Goal: Transaction & Acquisition: Purchase product/service

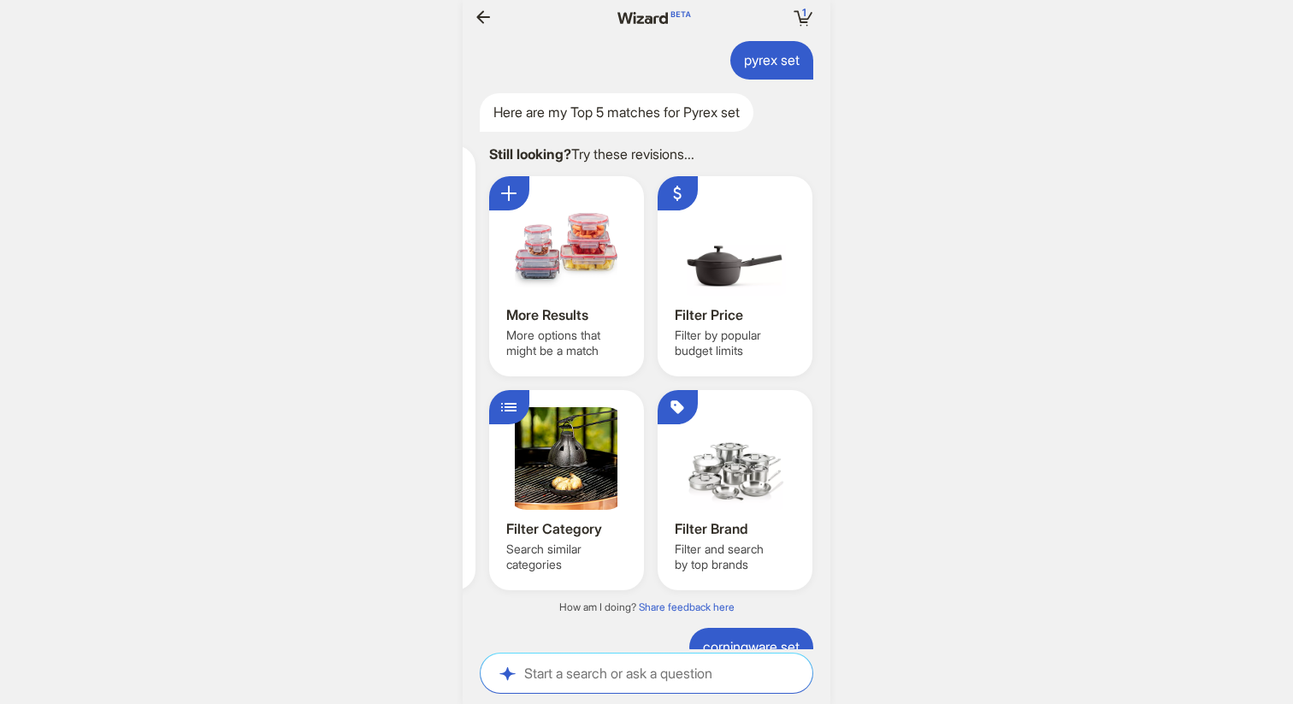
scroll to position [2499, 0]
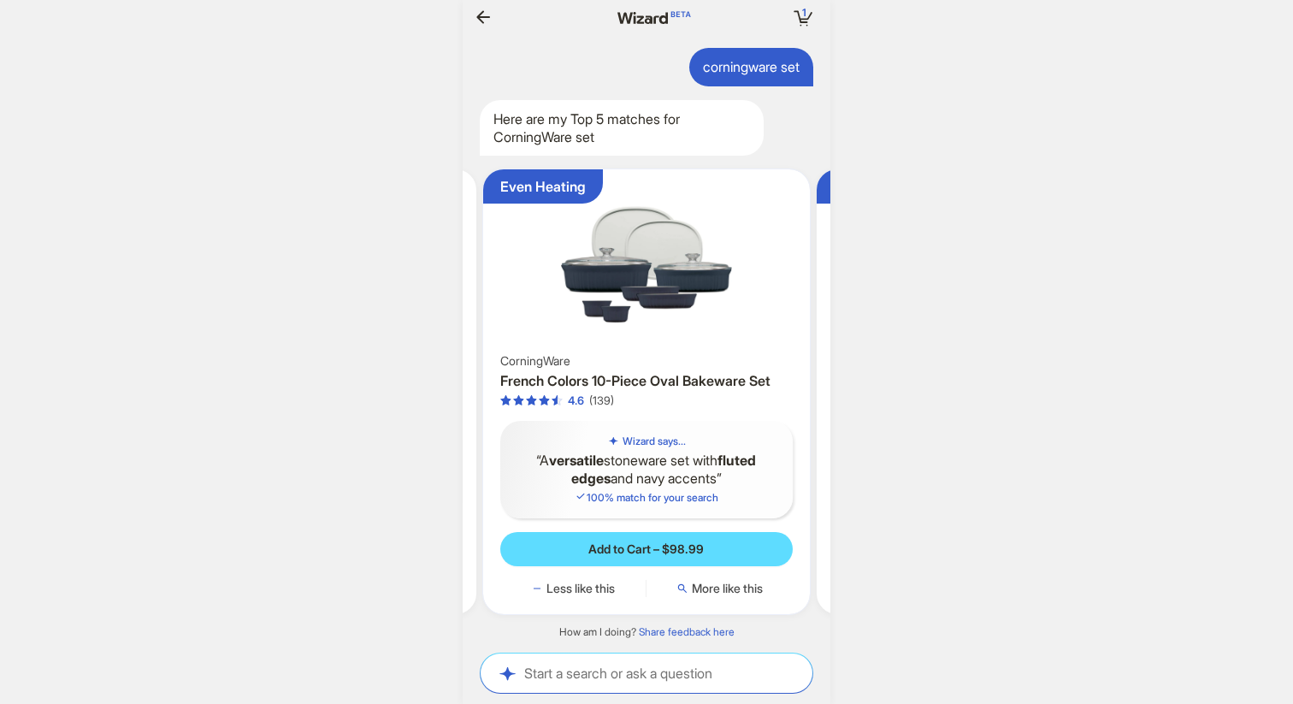
click at [621, 315] on img at bounding box center [647, 262] width 314 height 173
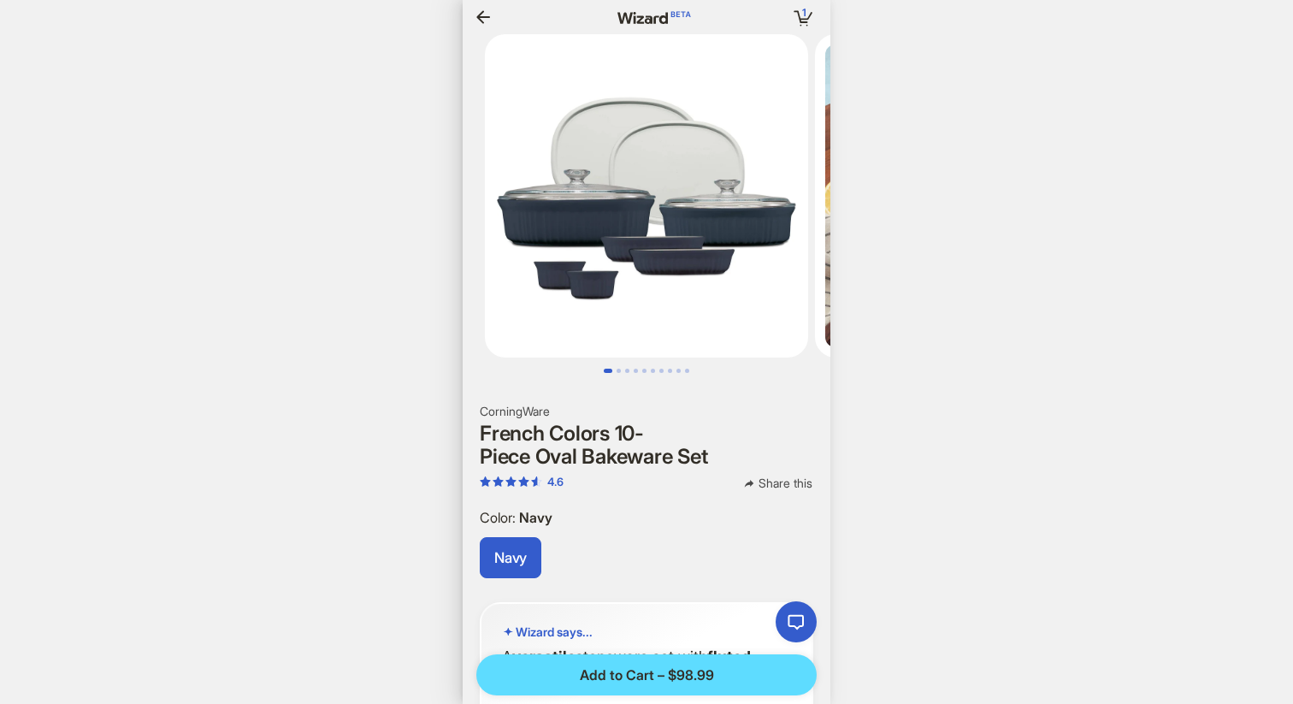
click at [621, 315] on img at bounding box center [646, 195] width 323 height 323
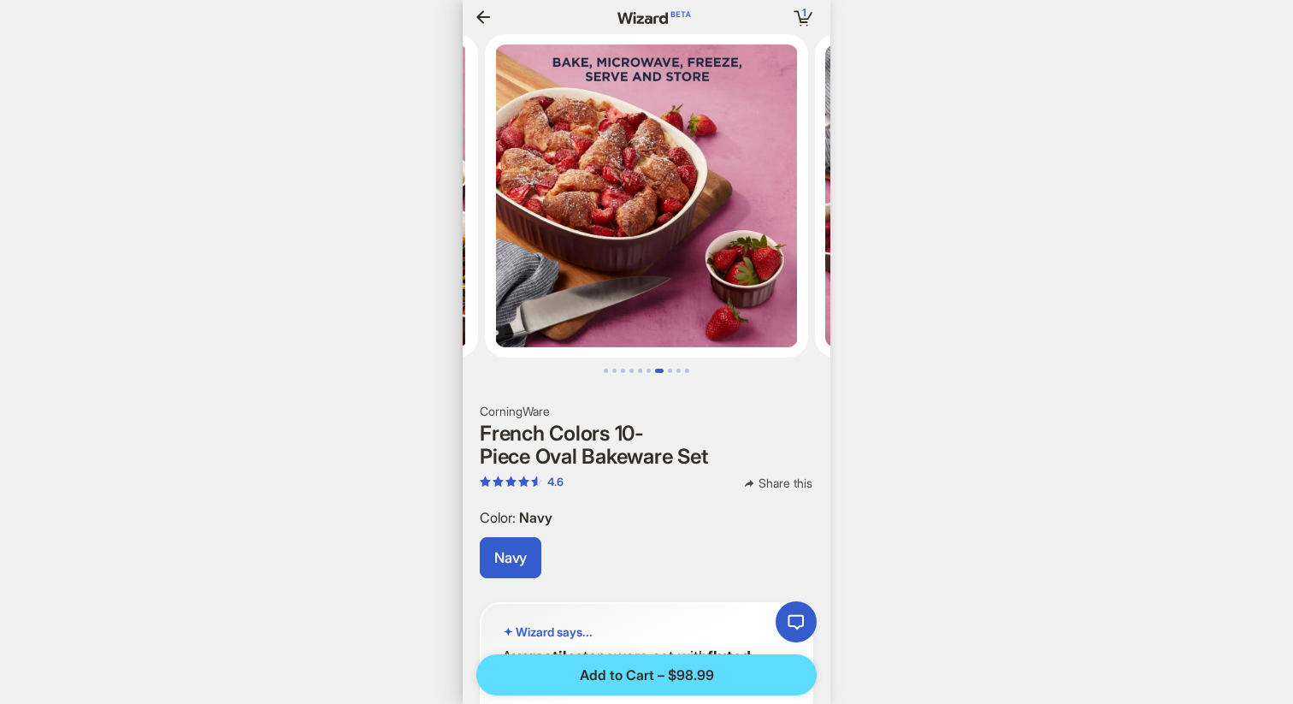
click at [476, 13] on icon "button" at bounding box center [483, 17] width 21 height 21
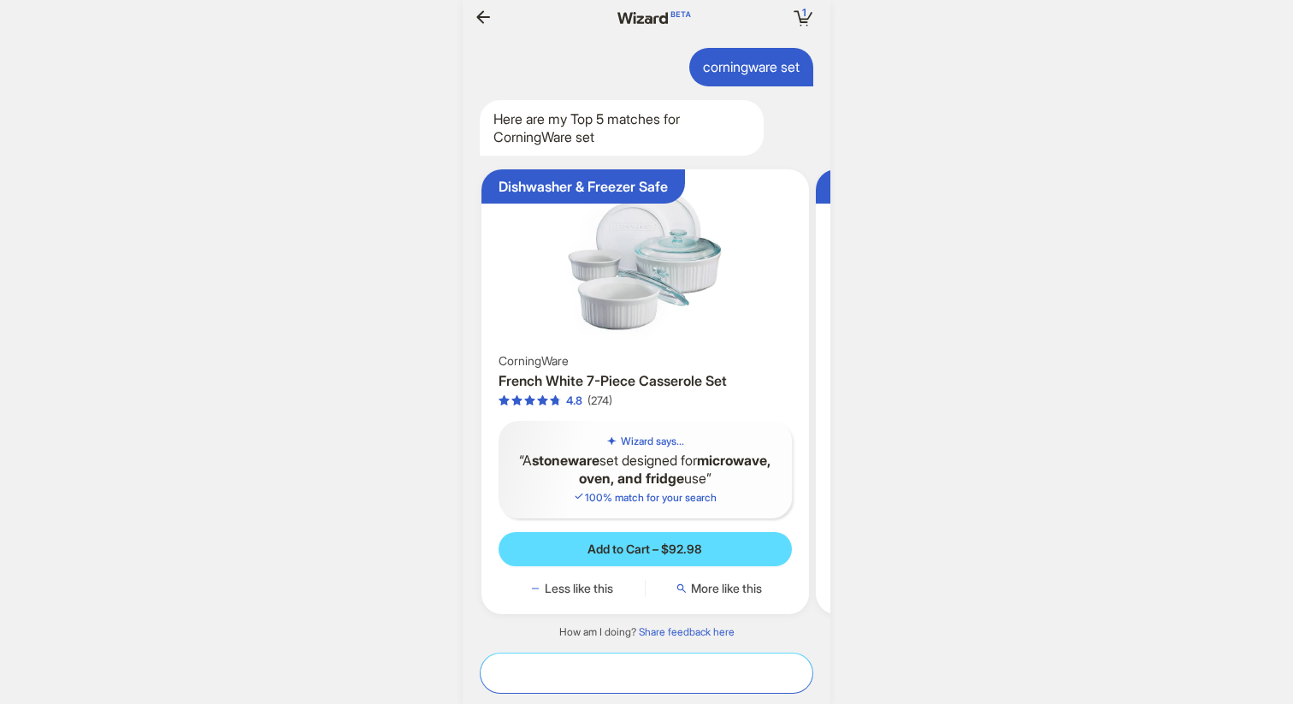
click at [623, 676] on textarea at bounding box center [646, 672] width 332 height 18
type textarea "**********"
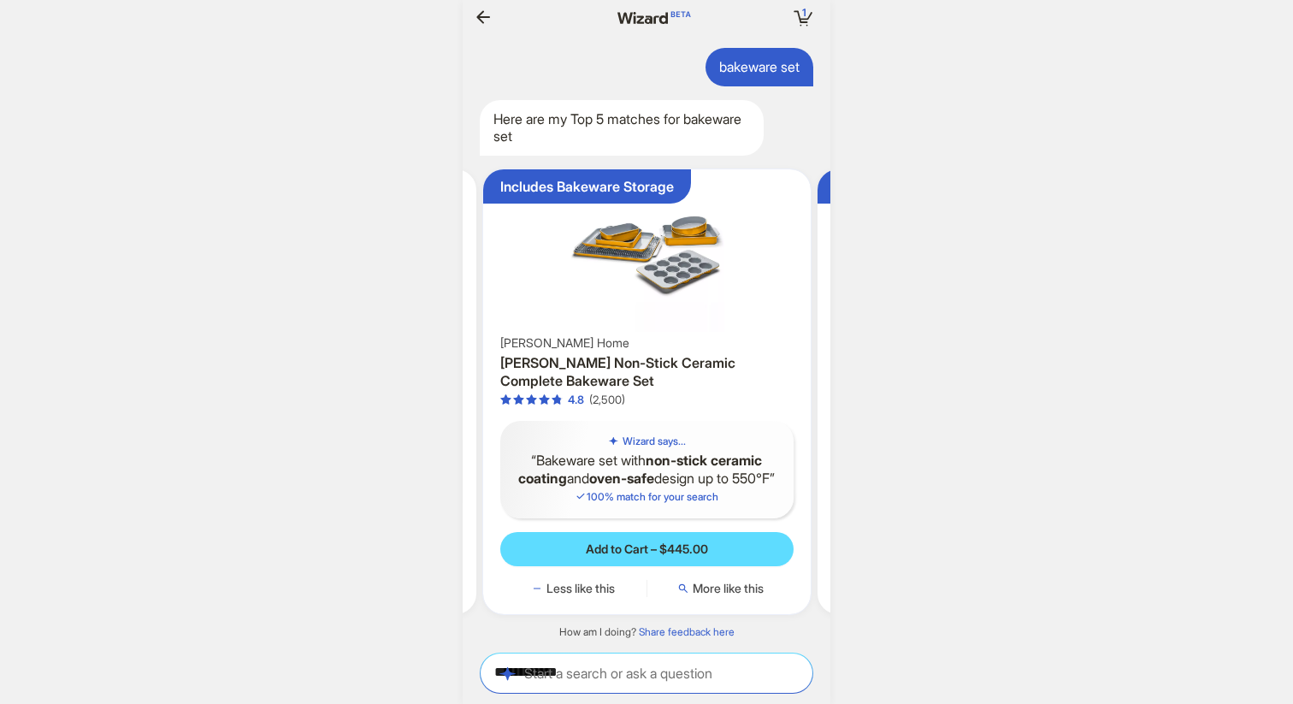
click at [603, 337] on div "[PERSON_NAME] Home" at bounding box center [646, 342] width 293 height 15
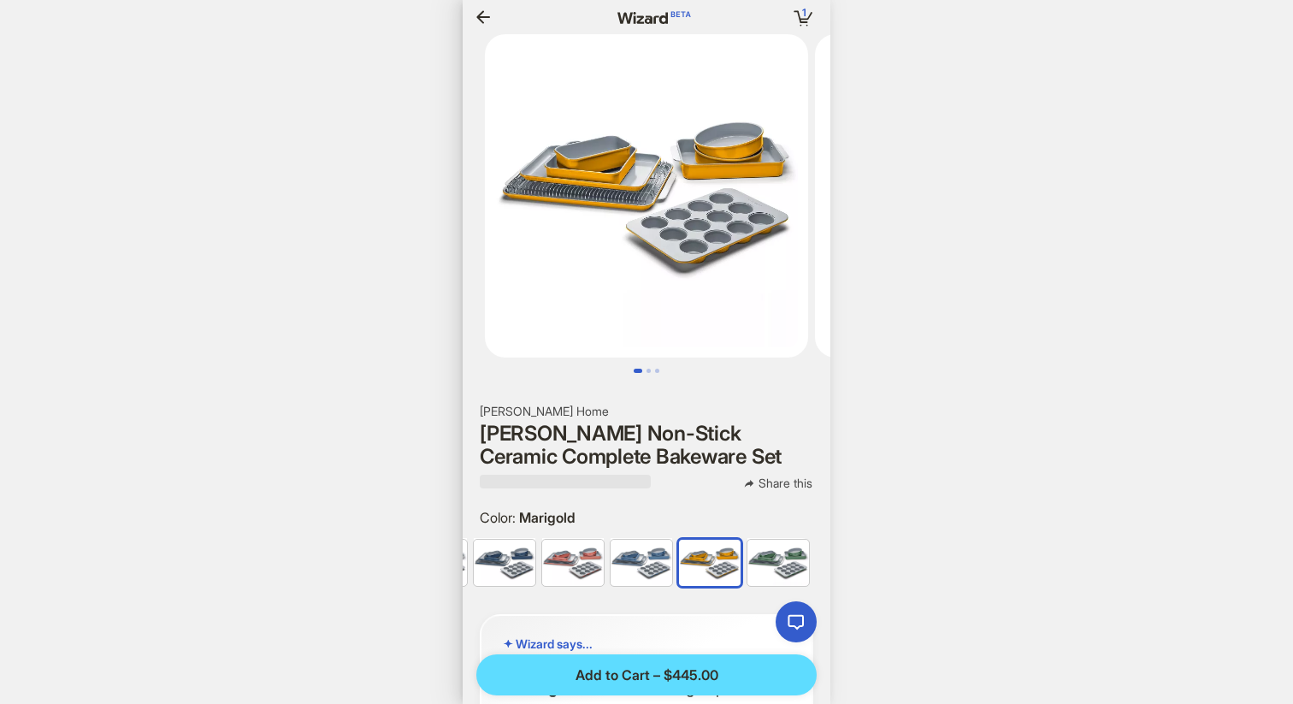
click at [498, 562] on img at bounding box center [505, 562] width 62 height 46
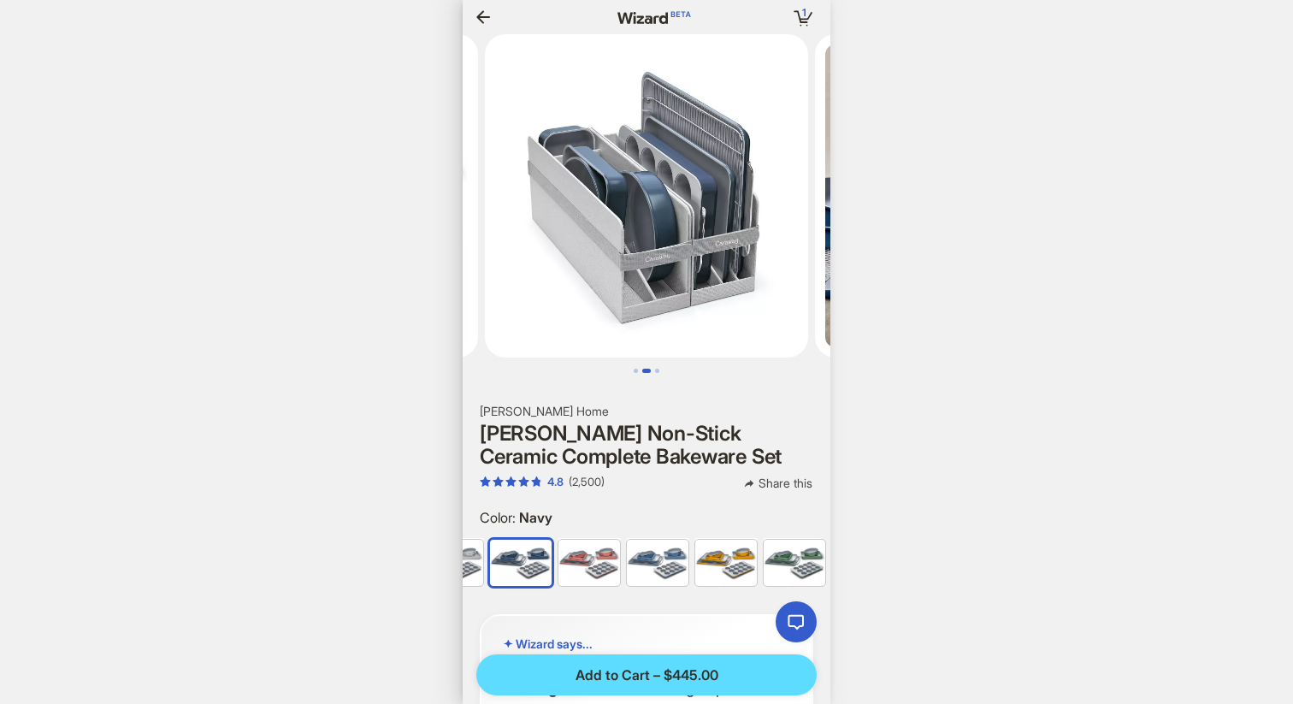
click at [479, 15] on icon "button" at bounding box center [483, 16] width 14 height 13
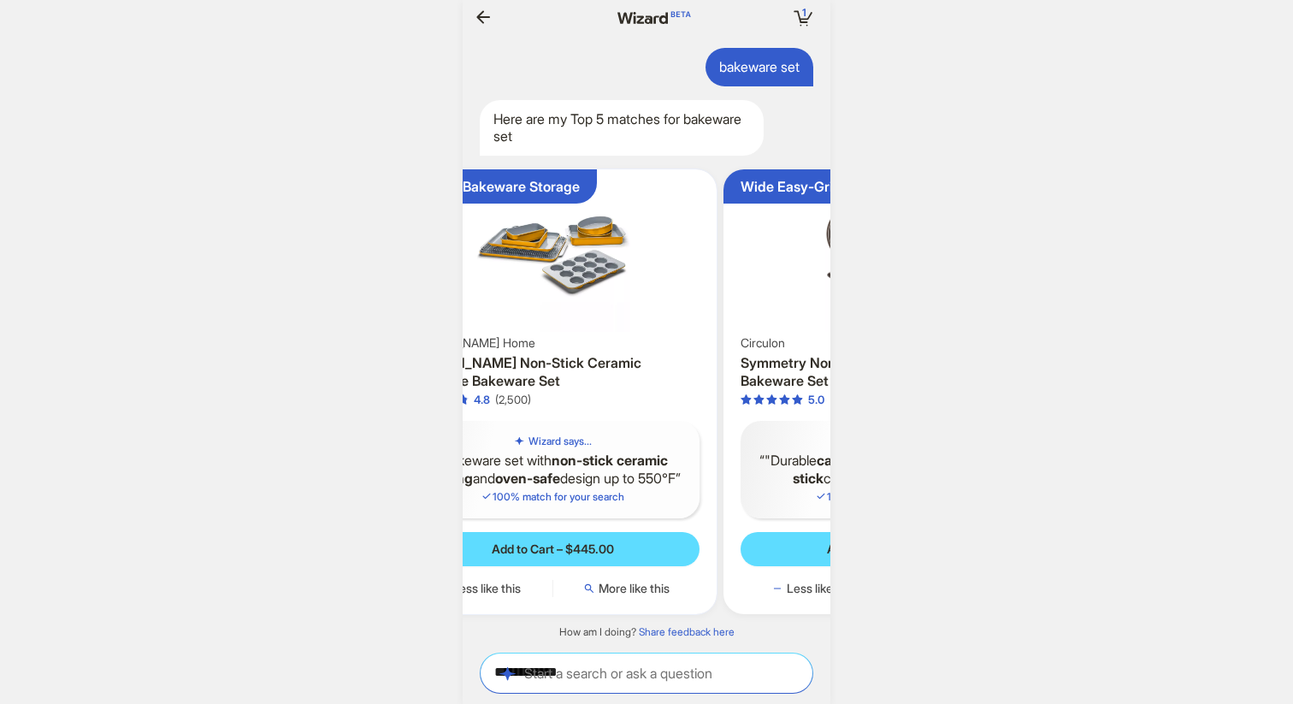
scroll to position [0, 902]
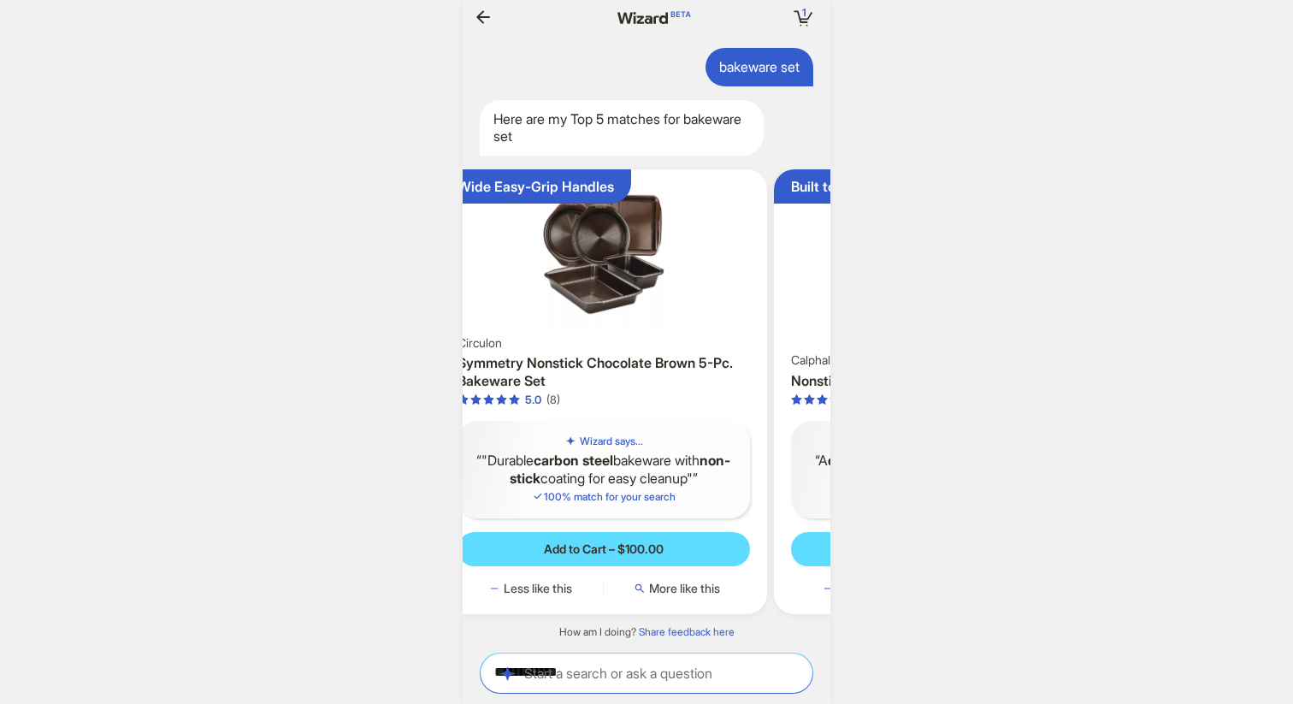
scroll to position [0, 1202]
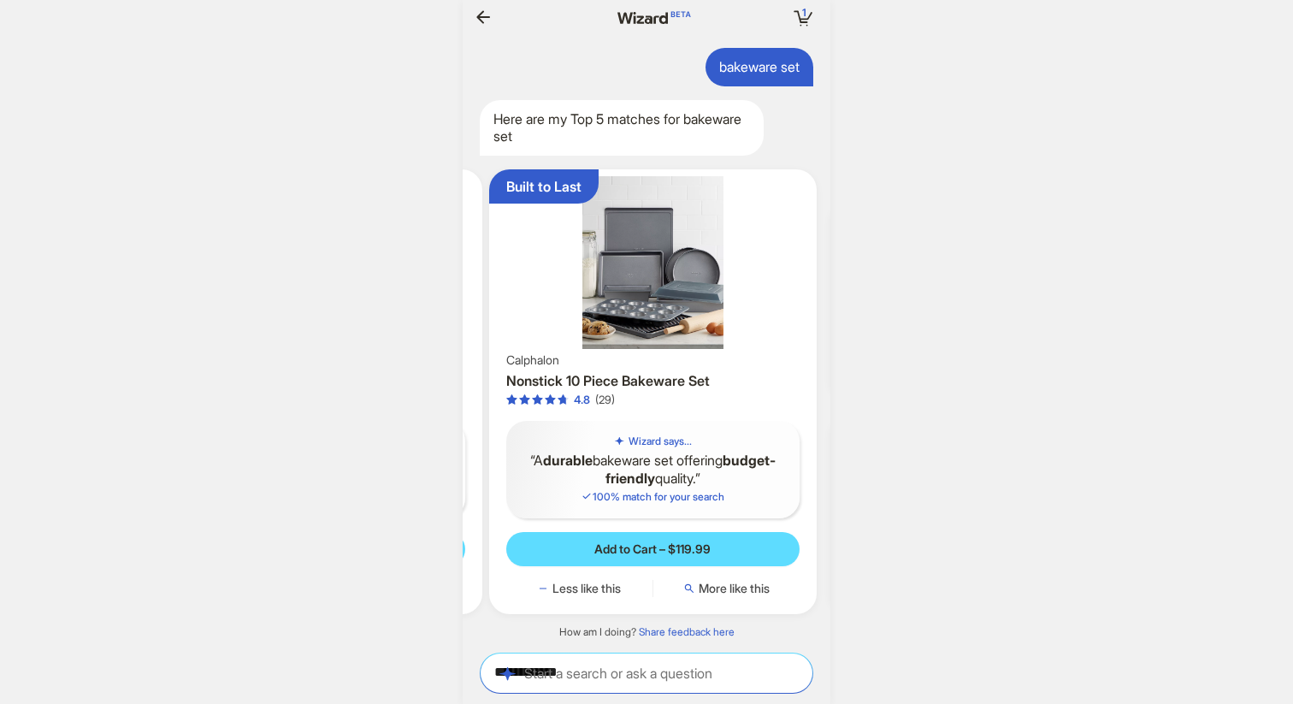
scroll to position [0, 1332]
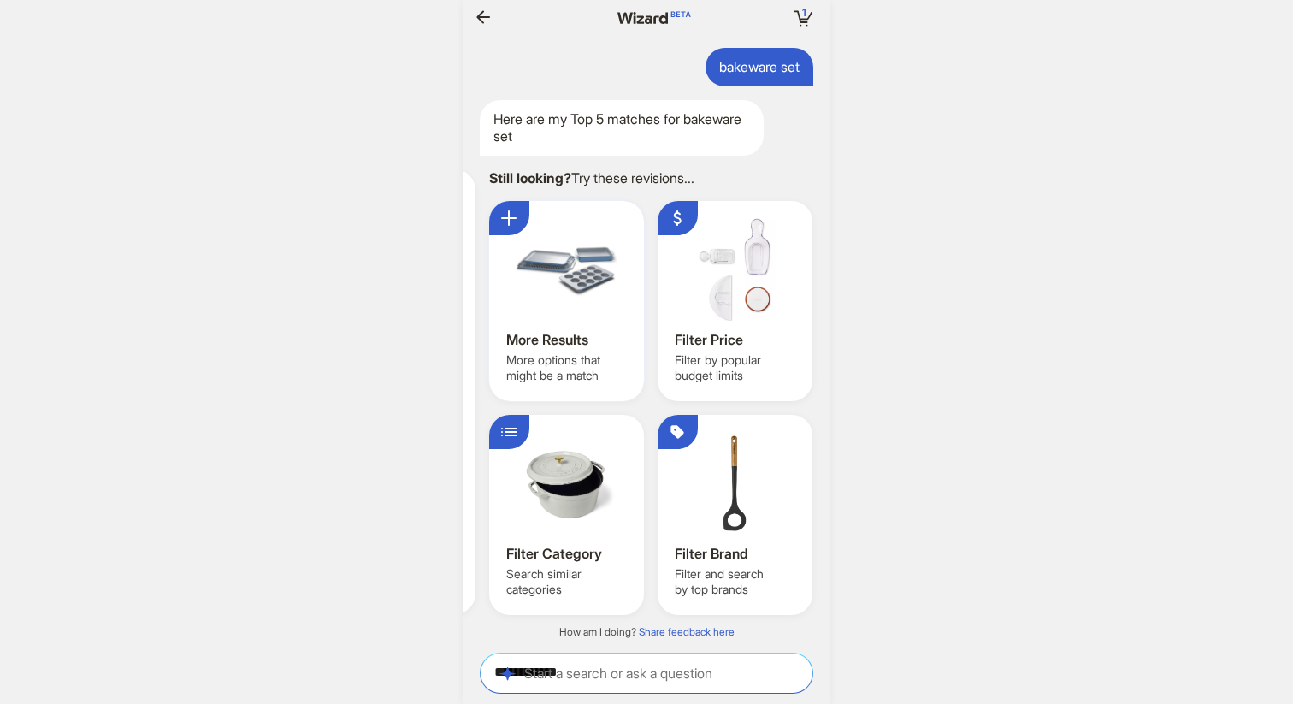
click at [573, 333] on div "More Results" at bounding box center [568, 340] width 124 height 18
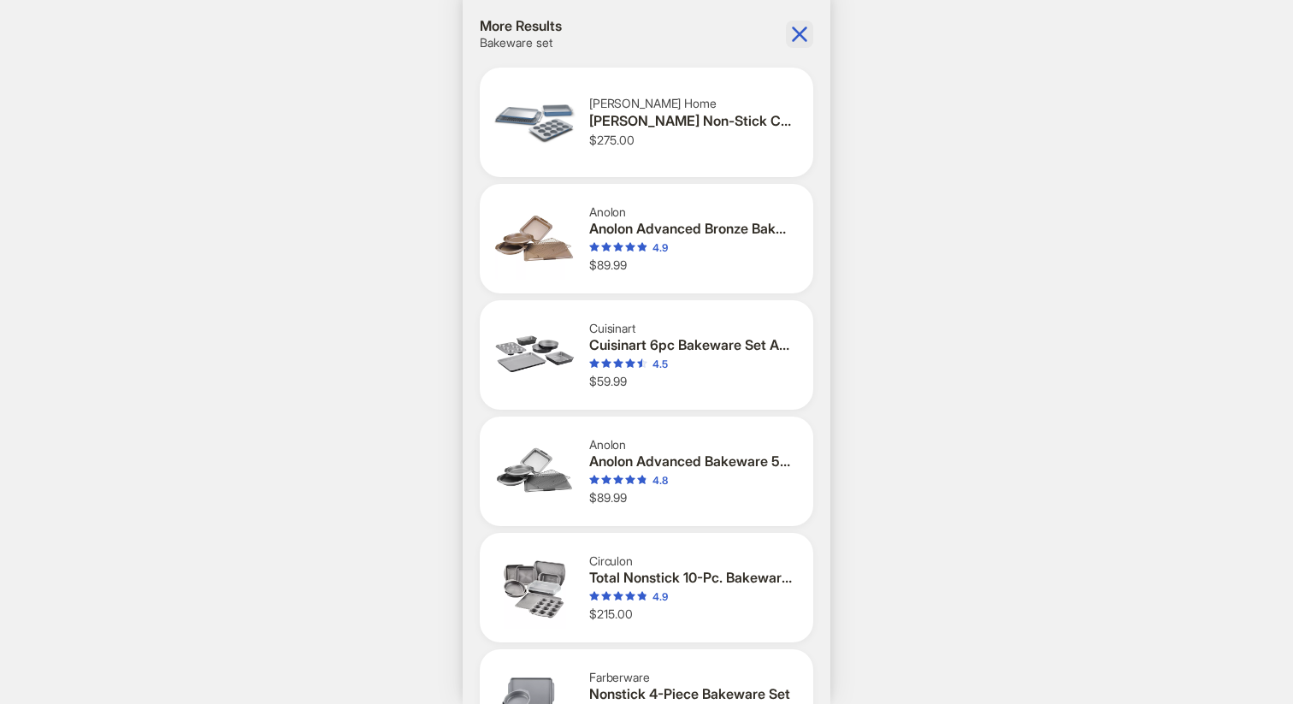
click at [808, 28] on icon "button" at bounding box center [799, 34] width 27 height 27
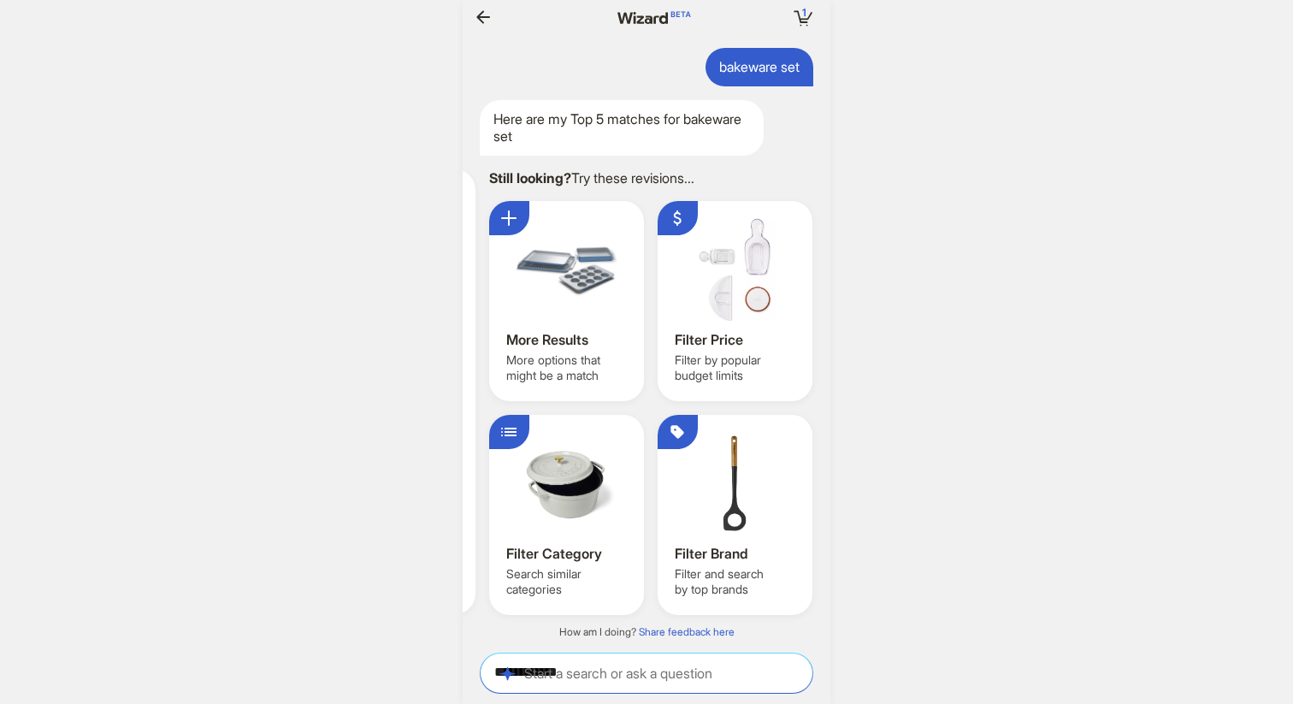
click at [481, 15] on icon "button" at bounding box center [483, 17] width 21 height 21
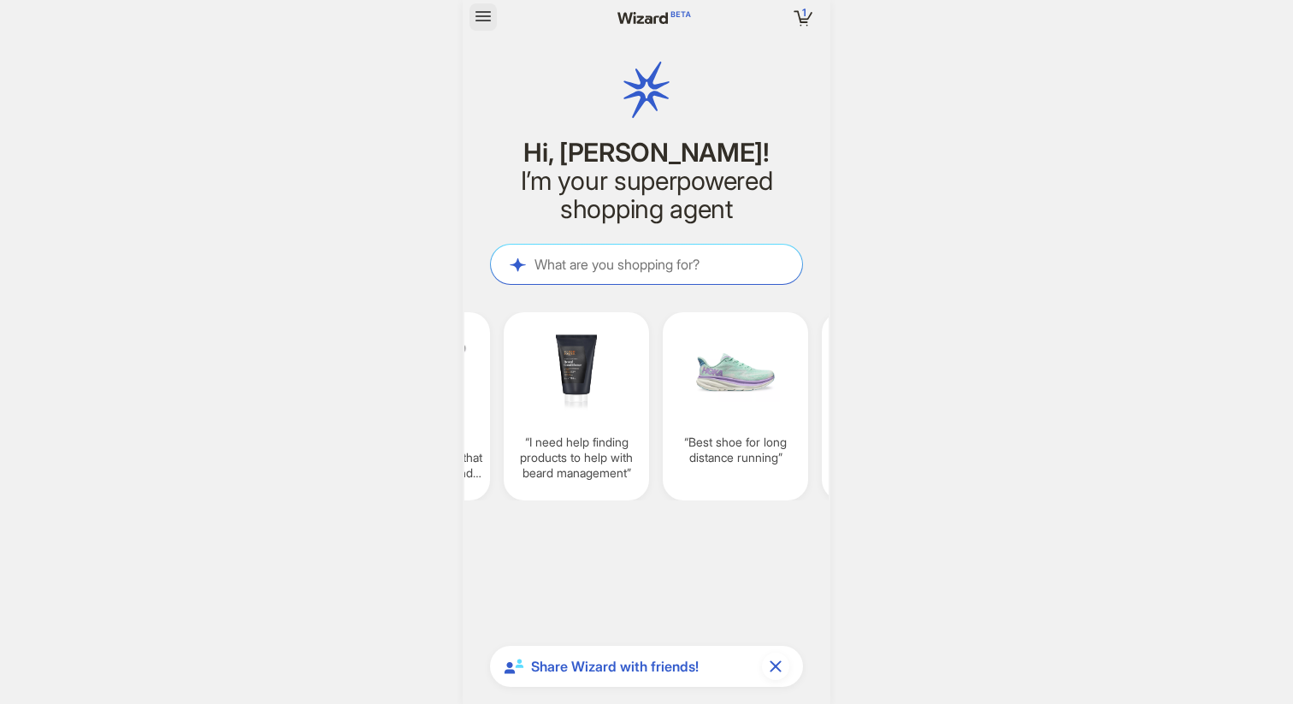
click at [486, 11] on icon "button" at bounding box center [482, 16] width 15 height 10
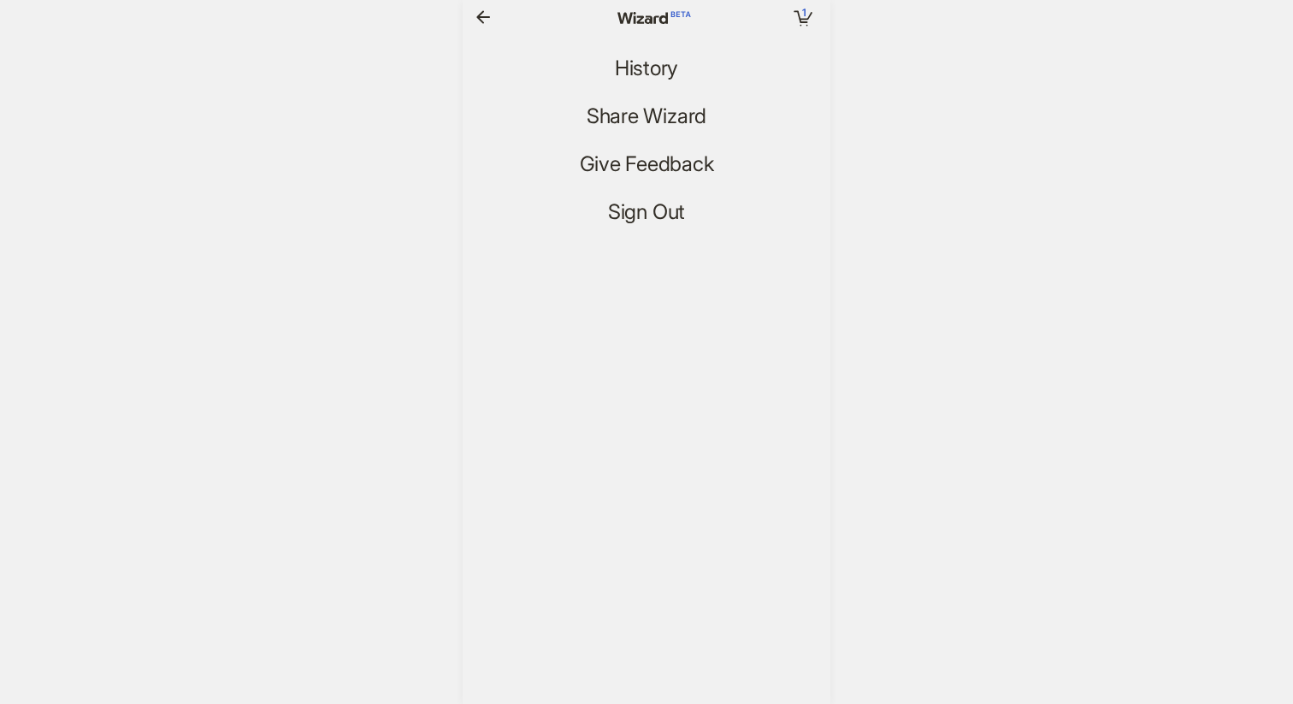
click at [641, 56] on span "History" at bounding box center [646, 68] width 63 height 25
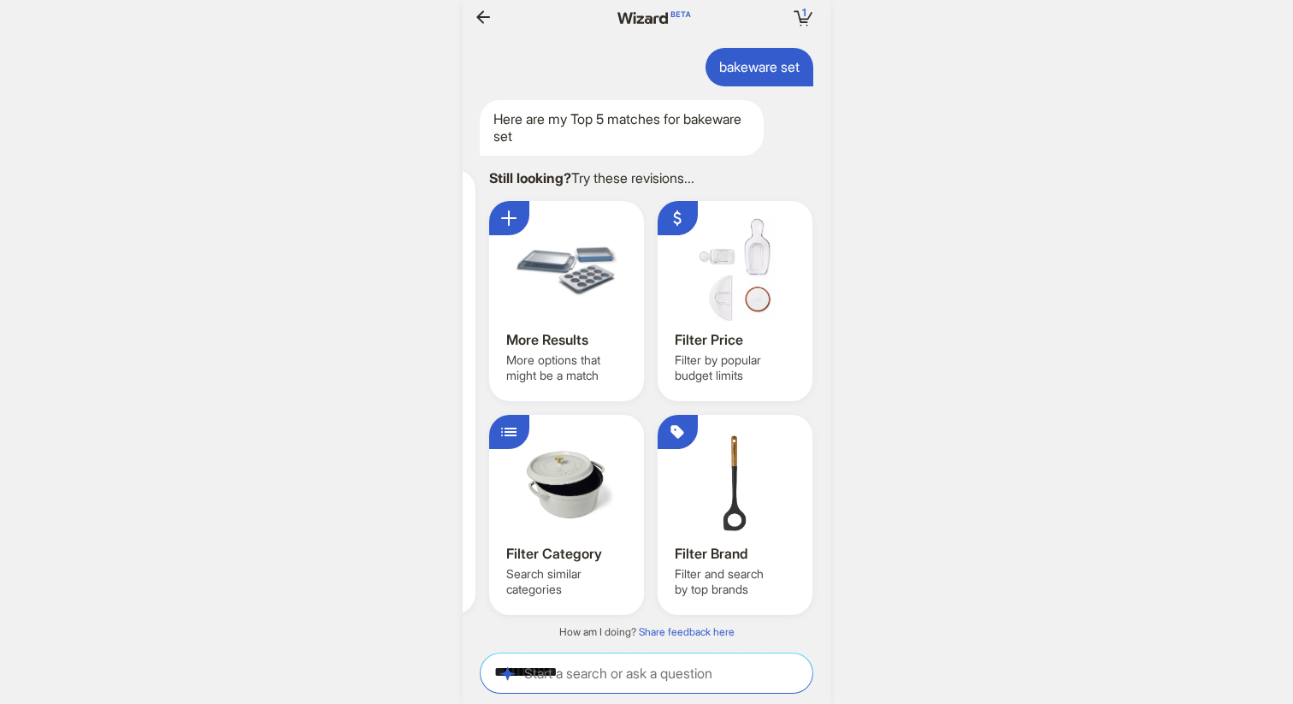
scroll to position [0, 1559]
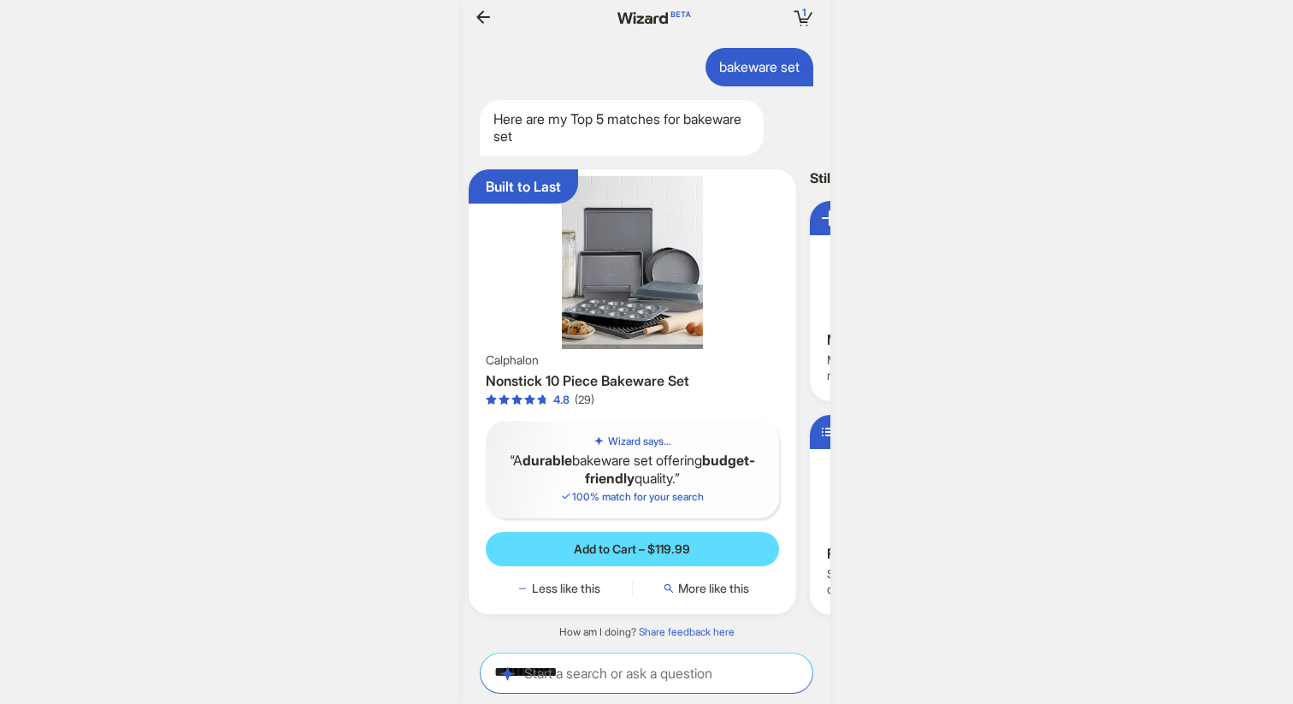
scroll to position [0, 1181]
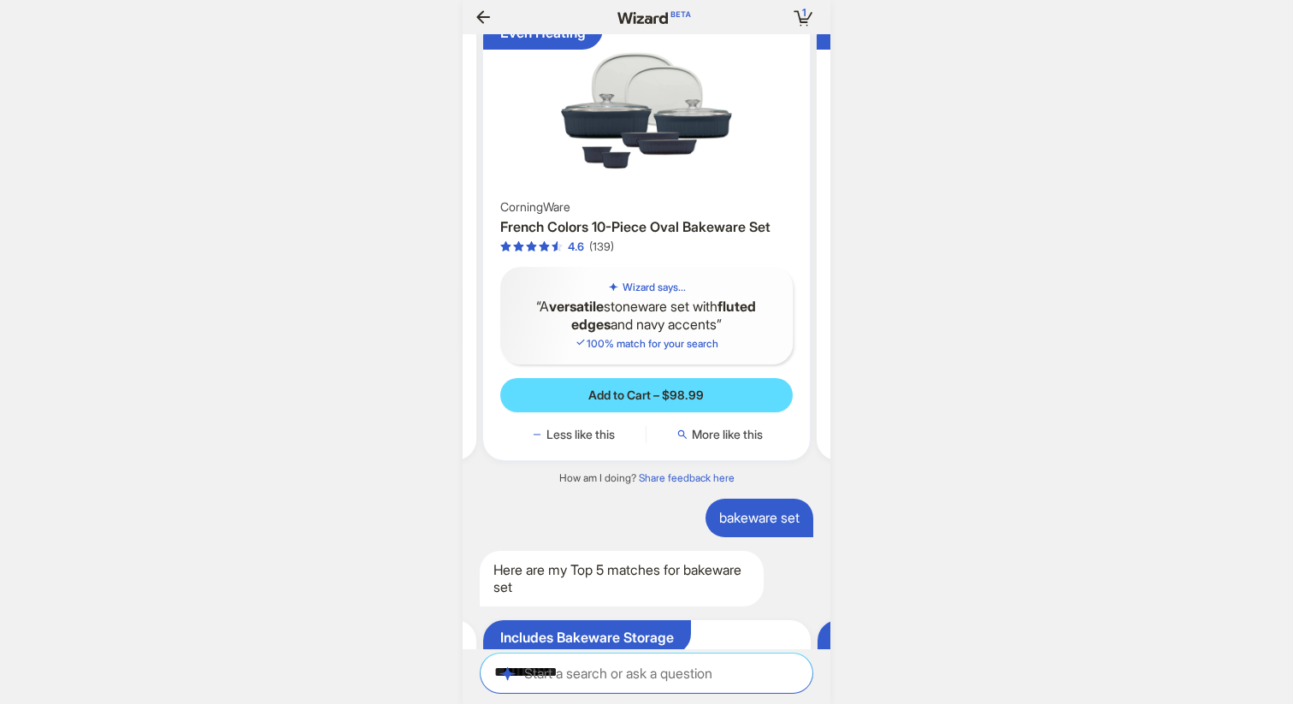
click at [657, 236] on h3 "French Colors 10-Piece Oval Bakeware Set" at bounding box center [646, 227] width 293 height 18
